Goal: Find specific page/section: Find specific page/section

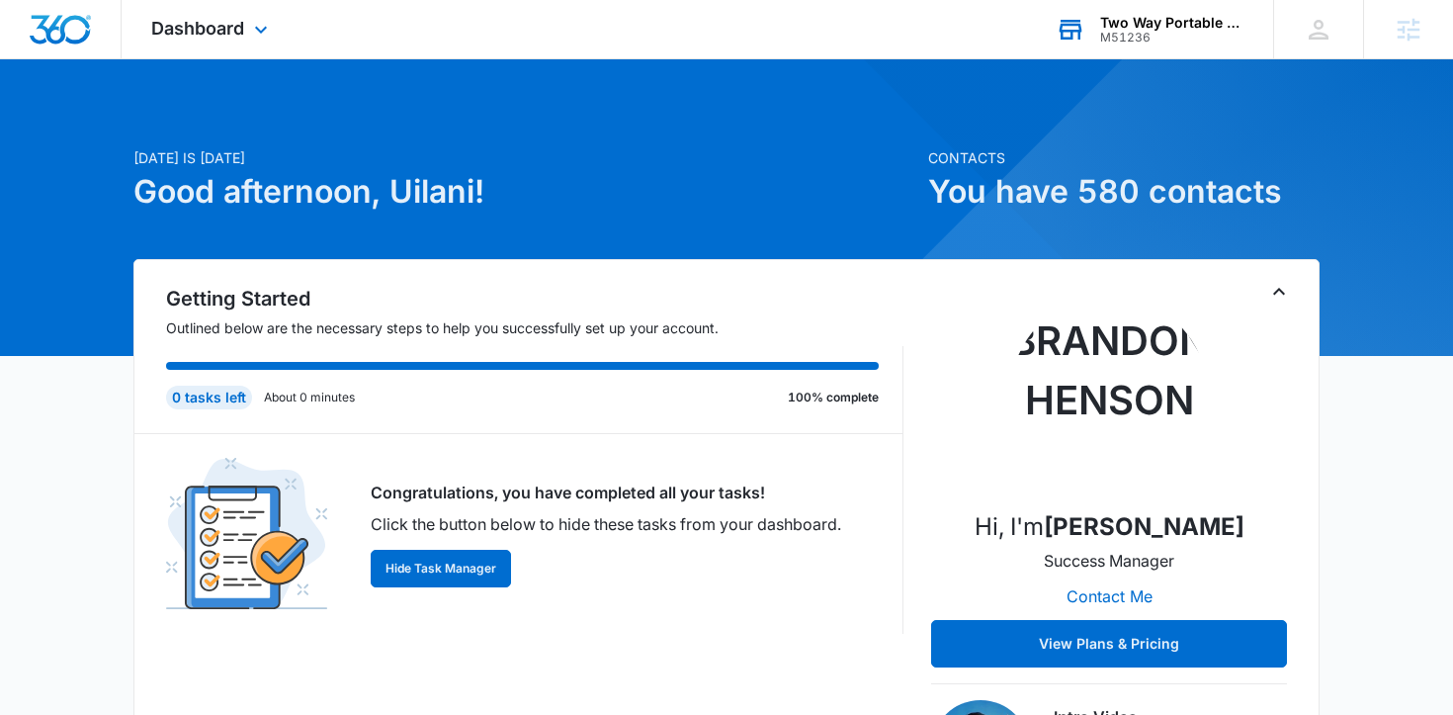
click at [1156, 29] on div "Two Way Portable Buildings & Two Way Metal Structures" at bounding box center [1172, 23] width 144 height 16
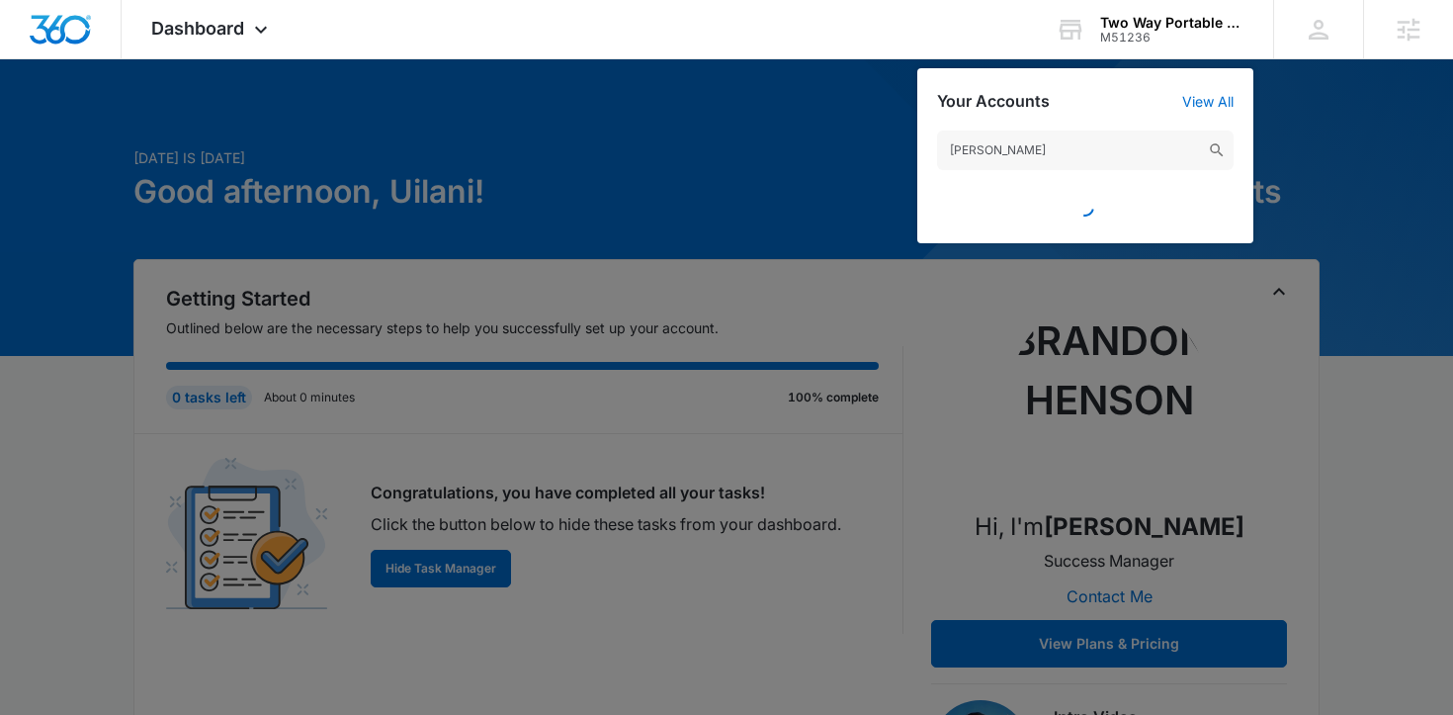
type input "[PERSON_NAME]"
